Goal: Information Seeking & Learning: Learn about a topic

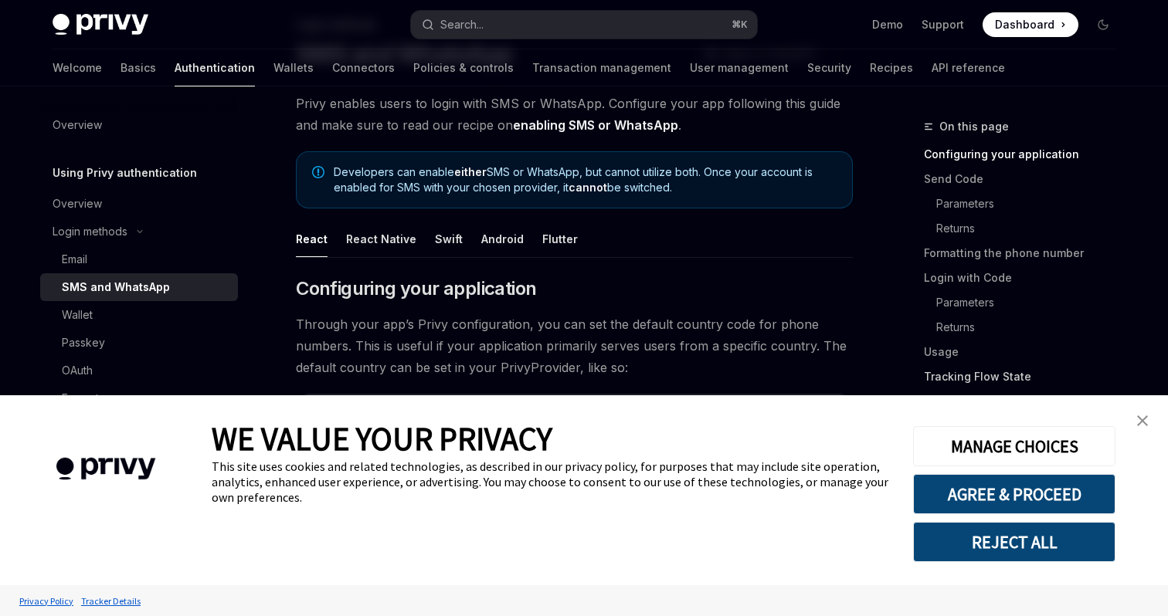
scroll to position [134, 0]
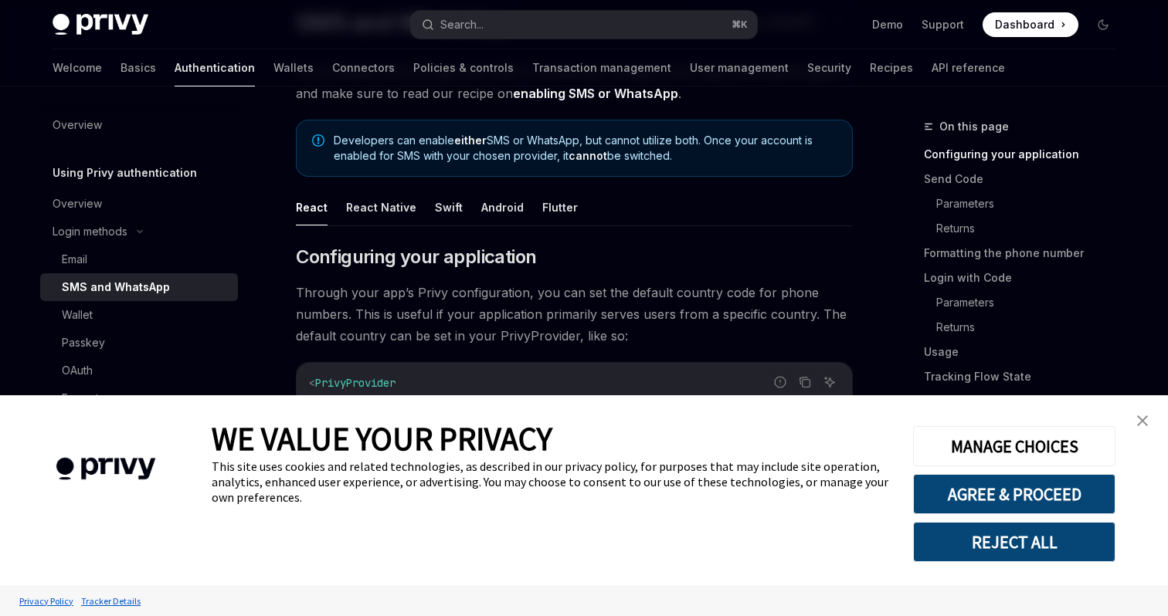
click at [1144, 412] on link "close banner" at bounding box center [1142, 420] width 31 height 31
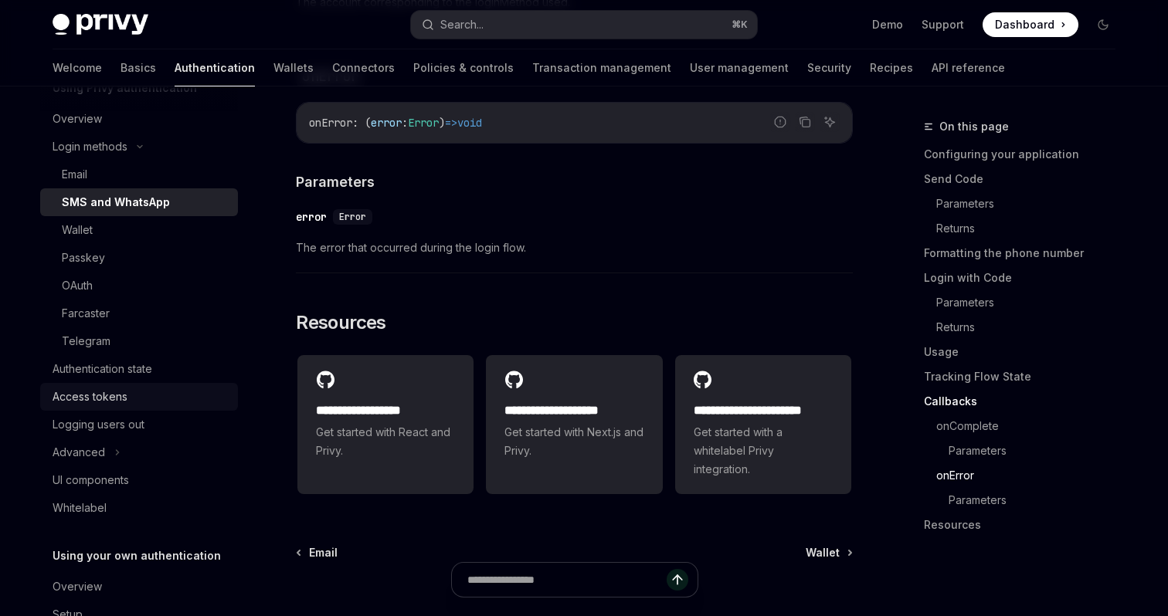
scroll to position [106, 0]
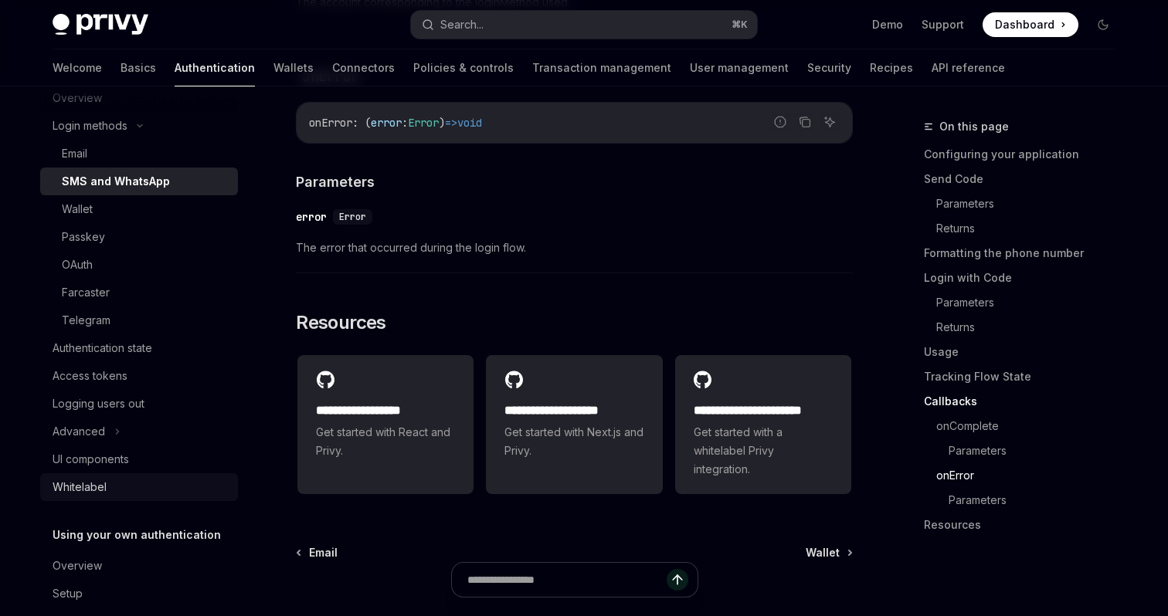
click at [129, 487] on div "Whitelabel" at bounding box center [141, 487] width 176 height 19
type textarea "*"
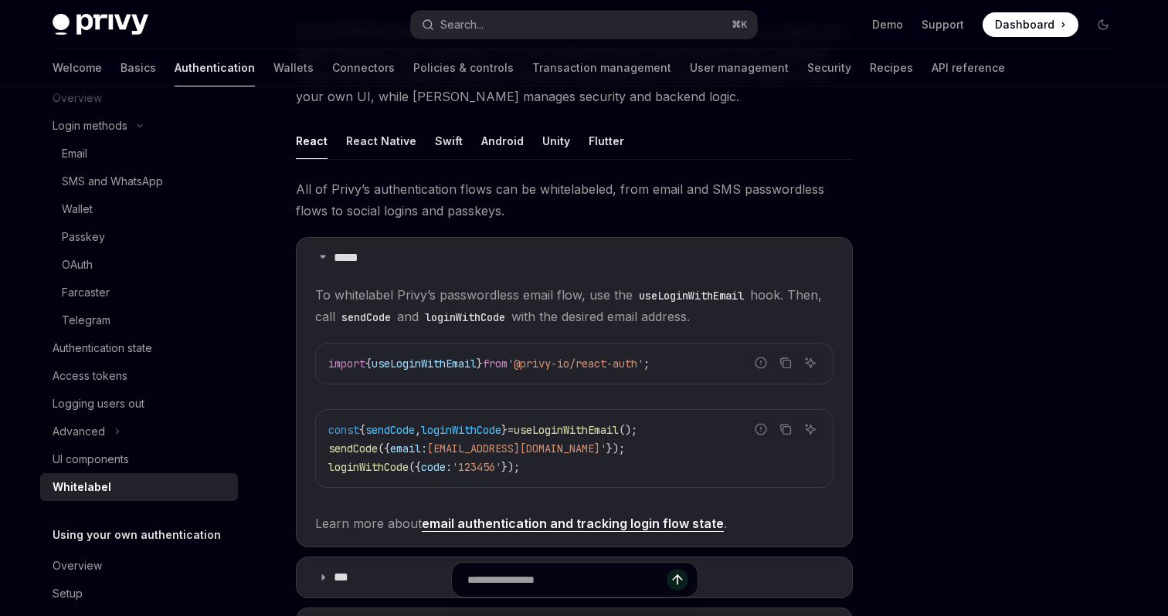
scroll to position [231, 0]
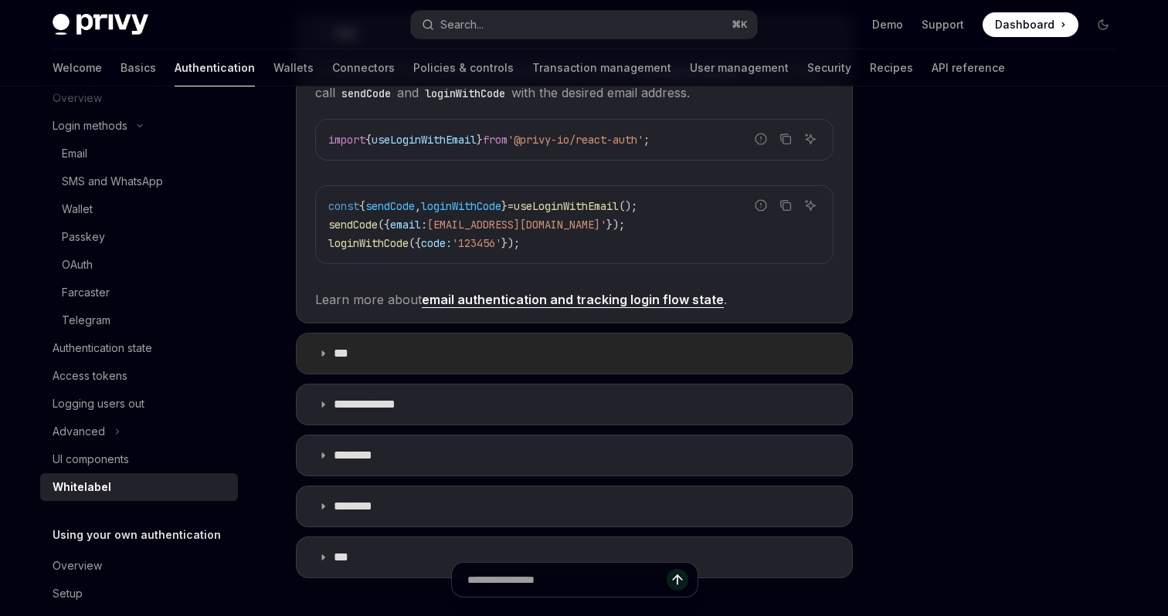
click at [509, 349] on summary "***" at bounding box center [574, 354] width 555 height 40
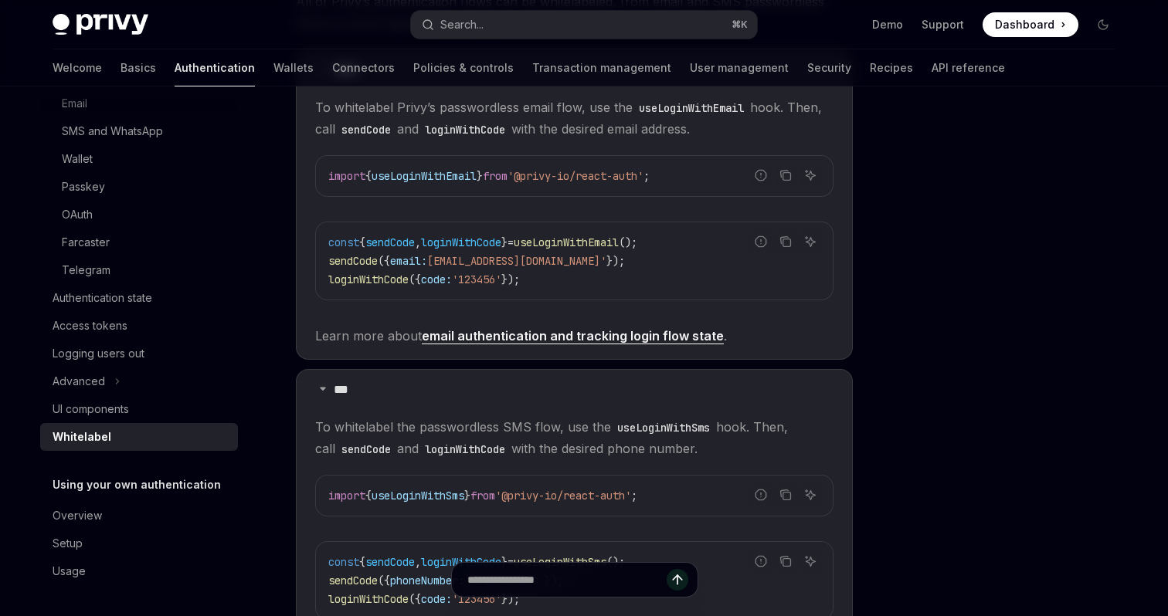
scroll to position [347, 0]
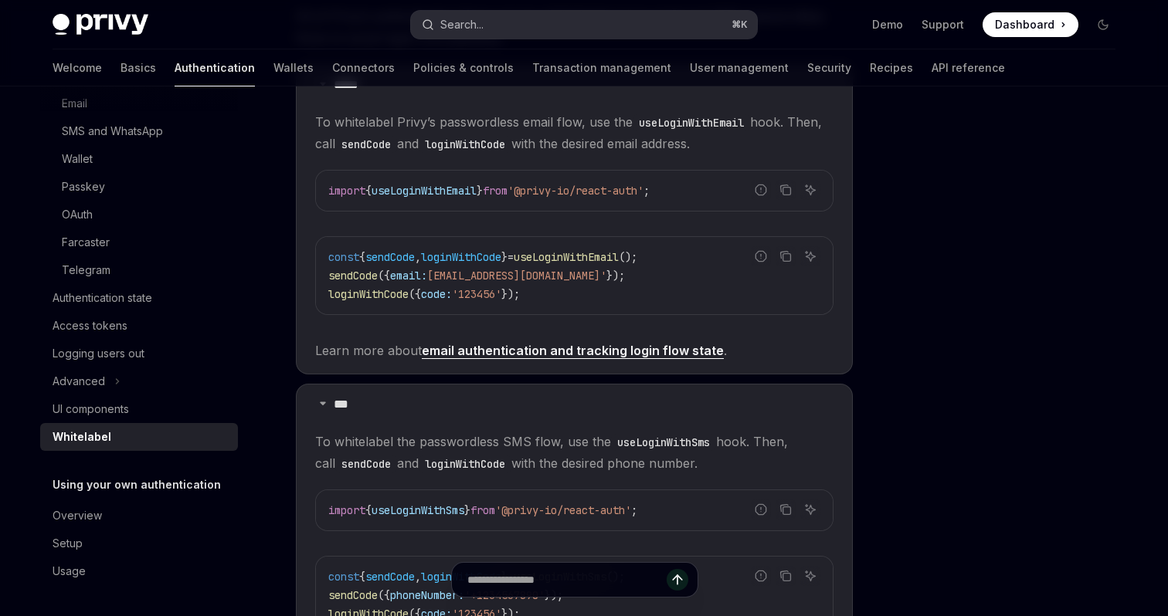
click at [582, 28] on button "Search... ⌘ K" at bounding box center [584, 25] width 346 height 28
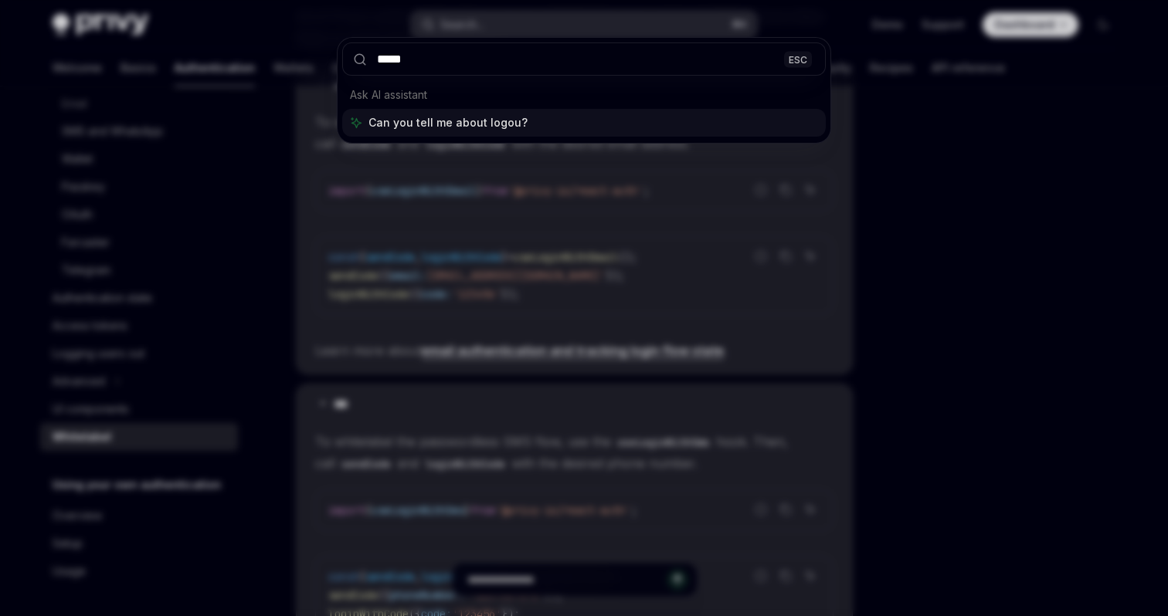
type input "******"
type textarea "*"
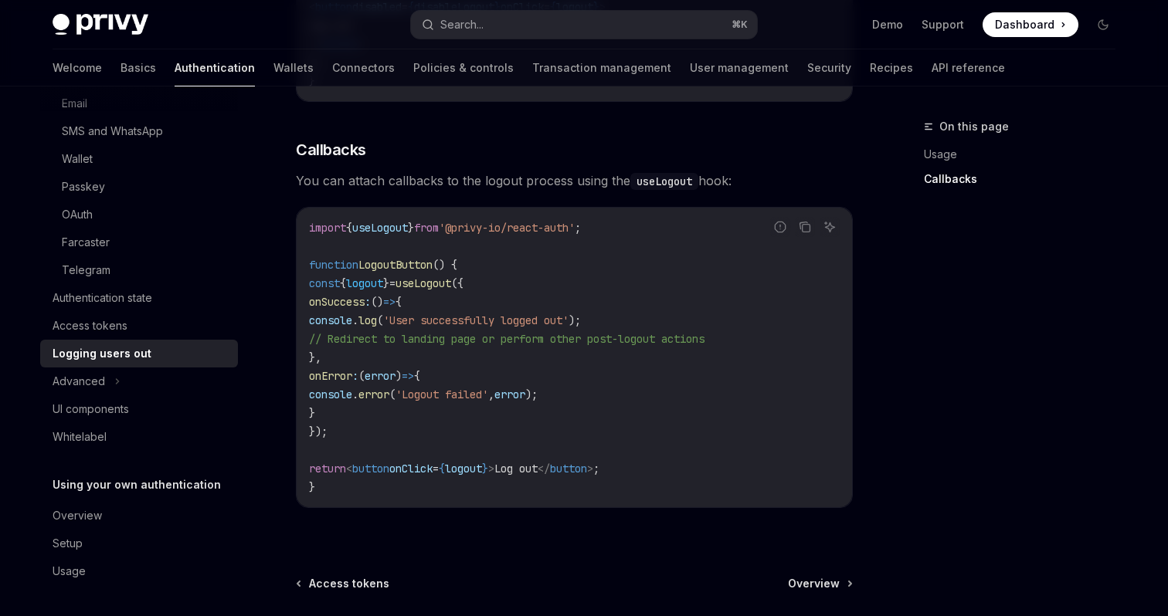
scroll to position [528, 0]
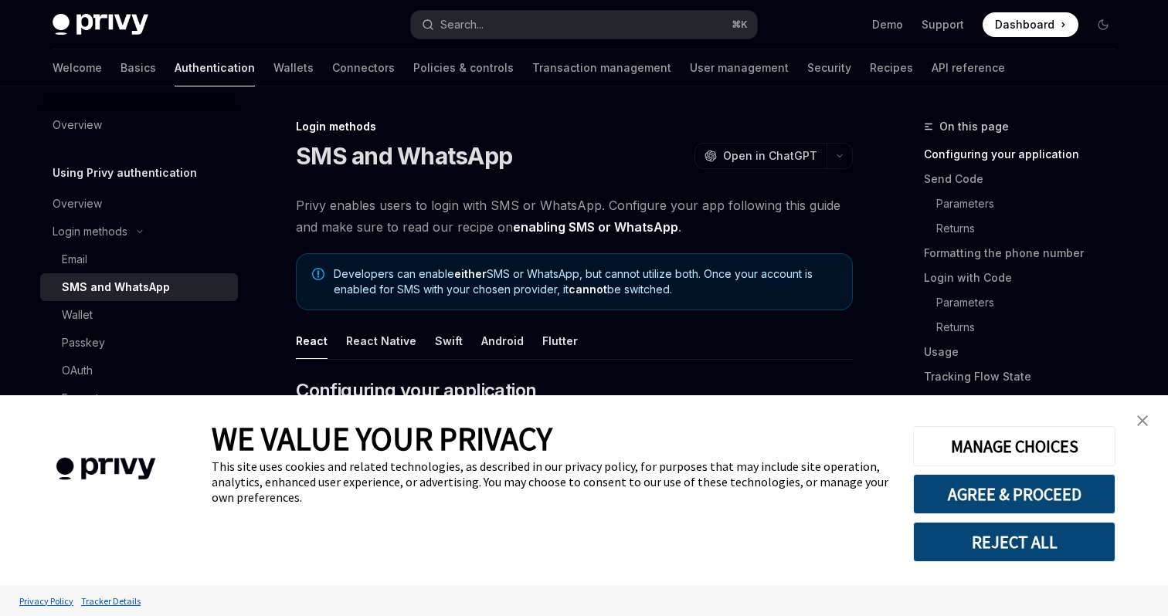
click at [1147, 422] on img "close banner" at bounding box center [1142, 420] width 11 height 11
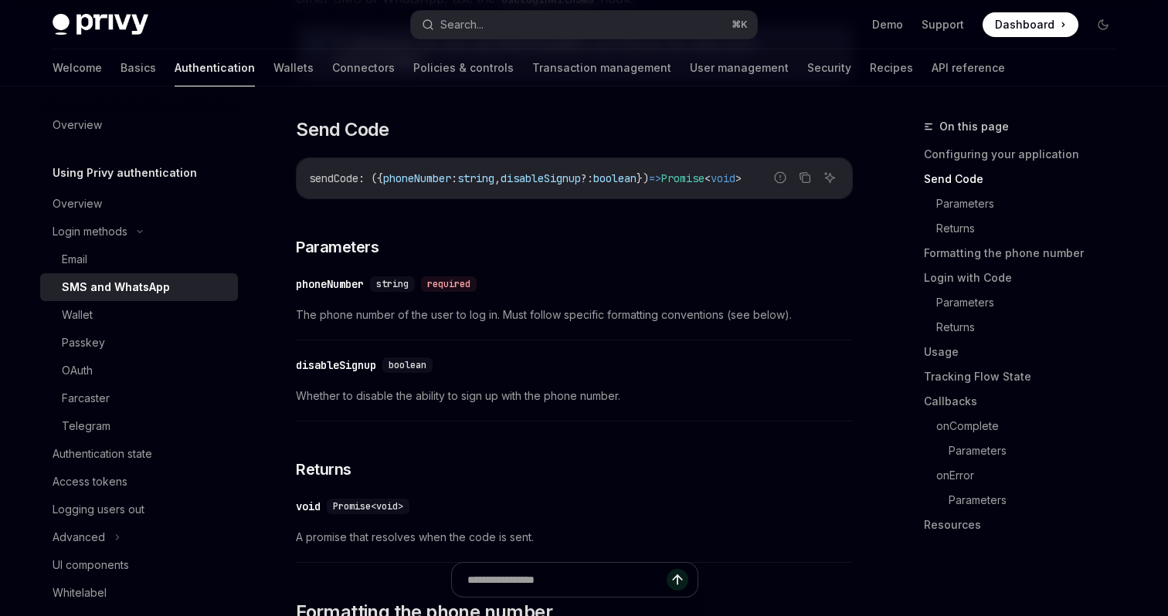
scroll to position [792, 0]
